Goal: Task Accomplishment & Management: Complete application form

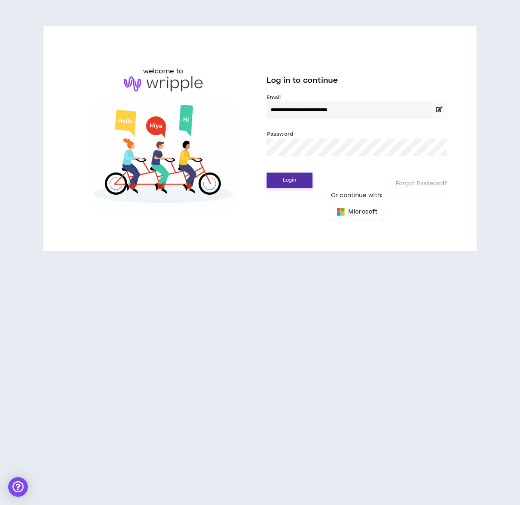
click at [290, 181] on button "Login" at bounding box center [290, 180] width 46 height 15
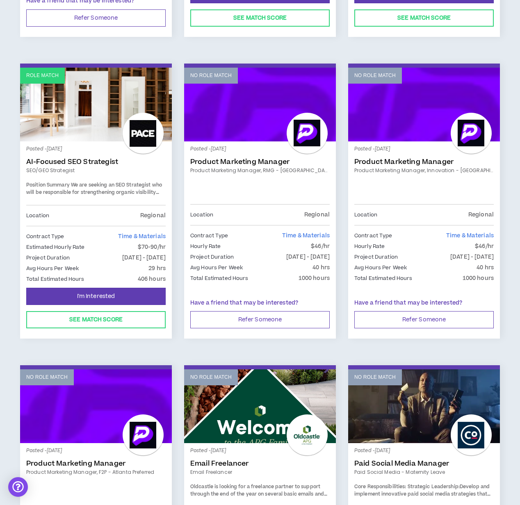
scroll to position [387, 0]
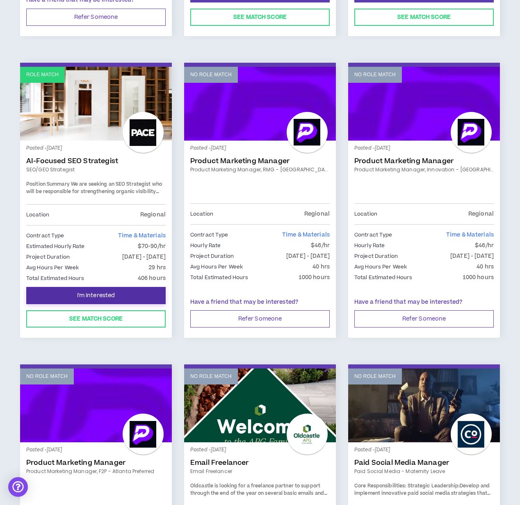
click at [148, 292] on button "I'm Interested" at bounding box center [95, 295] width 139 height 17
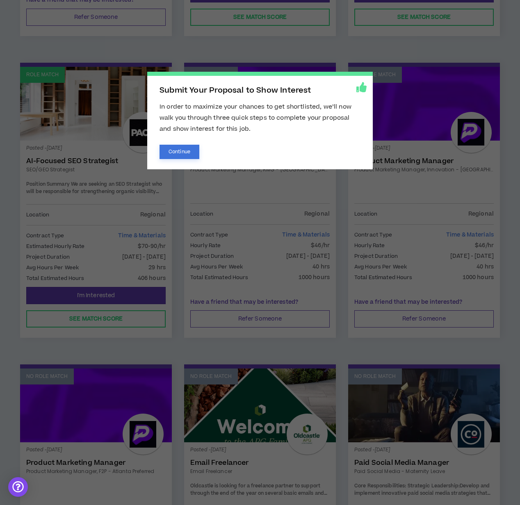
click at [184, 151] on button "Continue" at bounding box center [180, 152] width 40 height 14
